Goal: Task Accomplishment & Management: Complete application form

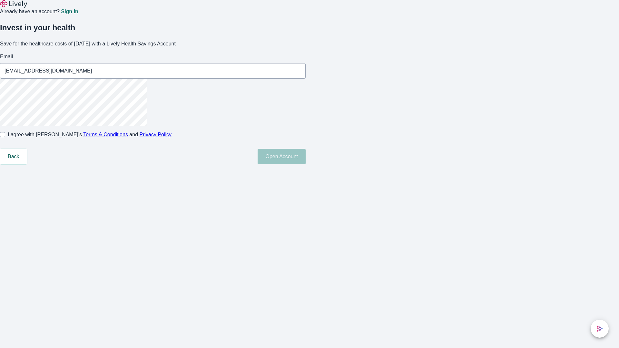
click at [5, 137] on input "I agree with Lively’s Terms & Conditions and Privacy Policy" at bounding box center [2, 134] width 5 height 5
checkbox input "true"
click at [306, 165] on button "Open Account" at bounding box center [282, 156] width 48 height 15
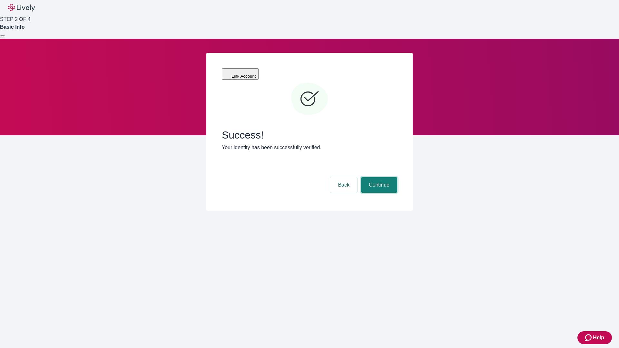
click at [378, 177] on button "Continue" at bounding box center [379, 184] width 36 height 15
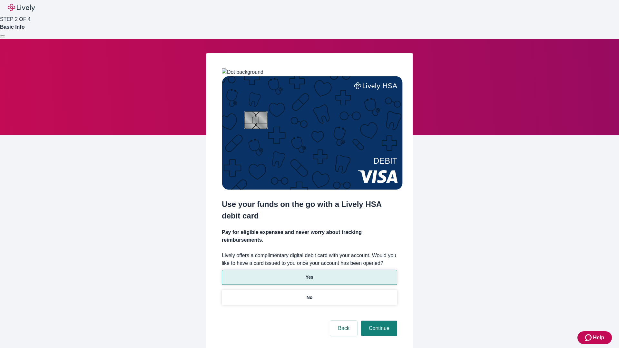
click at [309, 274] on p "Yes" at bounding box center [310, 277] width 8 height 7
click at [378, 321] on button "Continue" at bounding box center [379, 328] width 36 height 15
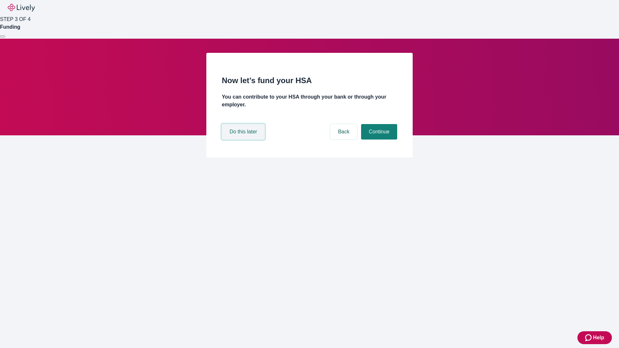
click at [244, 140] on button "Do this later" at bounding box center [243, 131] width 43 height 15
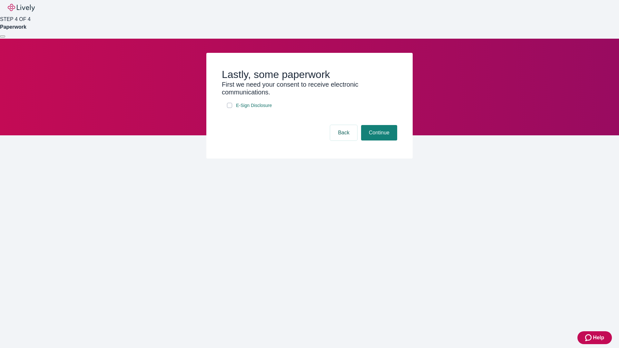
click at [230, 108] on input "E-Sign Disclosure" at bounding box center [229, 105] width 5 height 5
checkbox input "true"
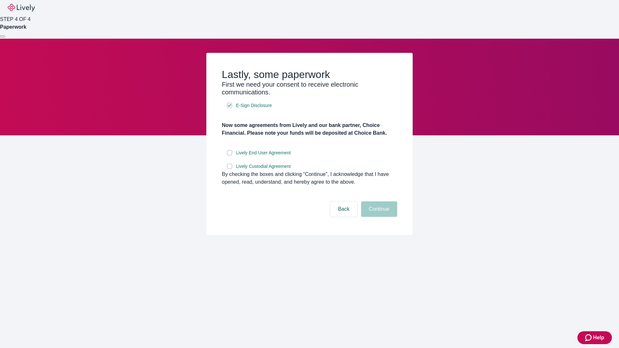
click at [230, 155] on input "Lively End User Agreement" at bounding box center [229, 152] width 5 height 5
checkbox input "true"
click at [230, 169] on input "Lively Custodial Agreement" at bounding box center [229, 166] width 5 height 5
checkbox input "true"
click at [378, 217] on button "Continue" at bounding box center [379, 209] width 36 height 15
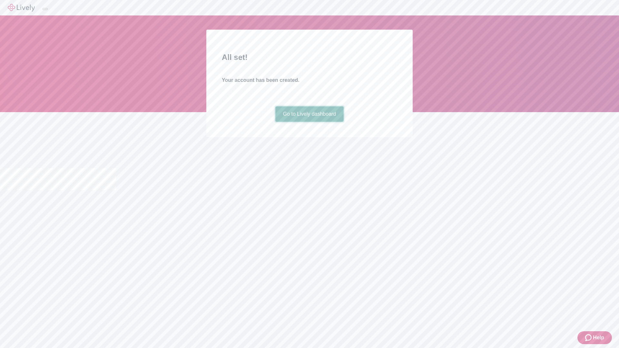
click at [309, 122] on link "Go to Lively dashboard" at bounding box center [309, 113] width 69 height 15
